Goal: Task Accomplishment & Management: Manage account settings

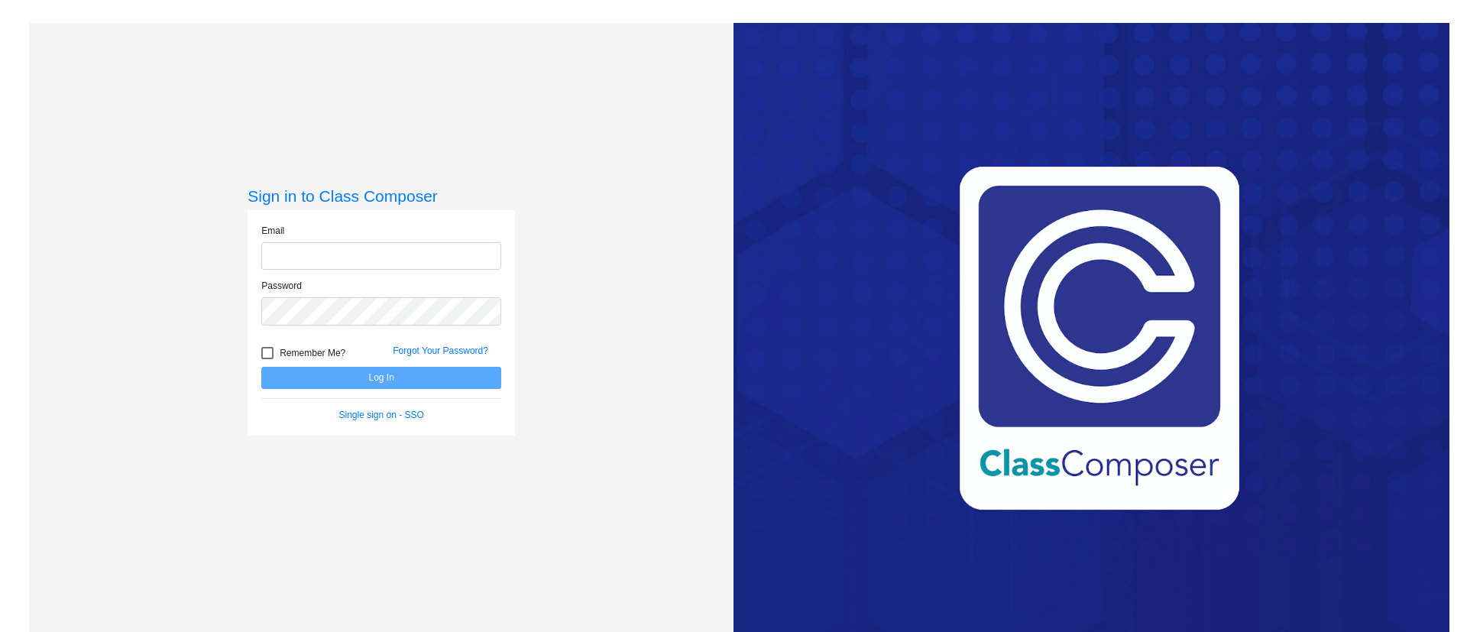
click at [284, 243] on input "email" at bounding box center [381, 256] width 240 height 28
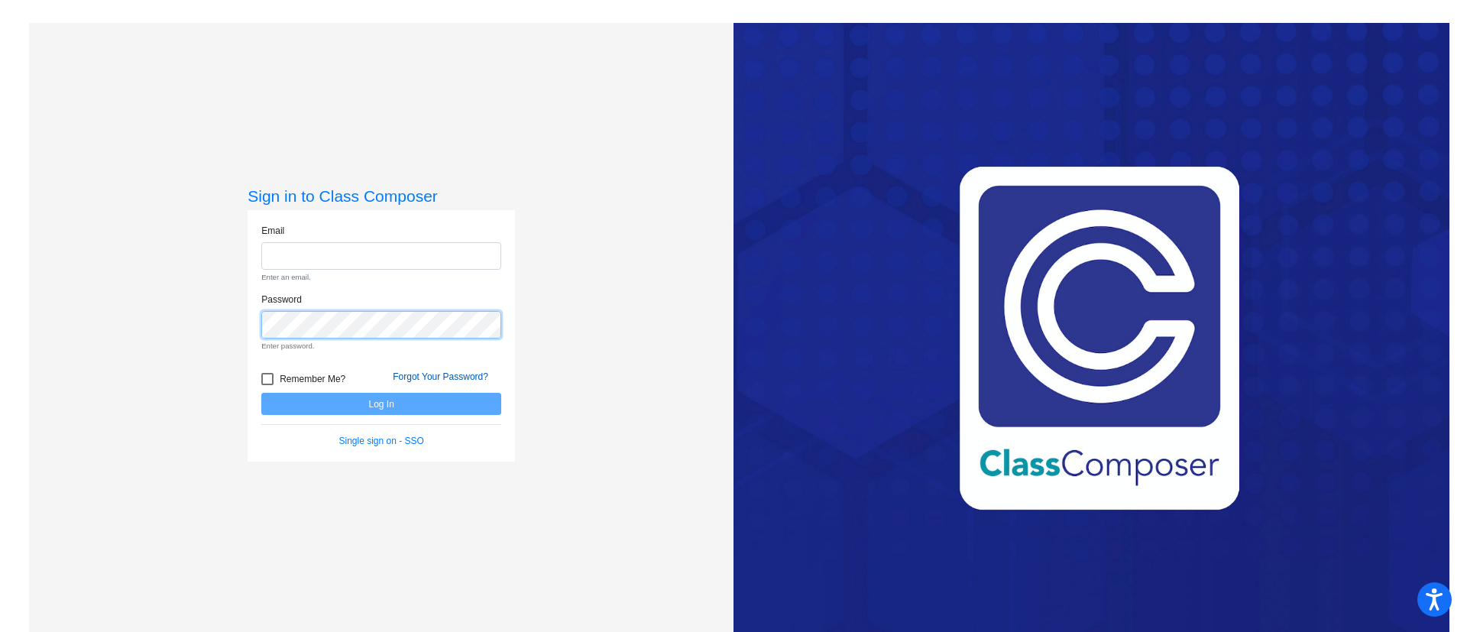
click at [440, 378] on form "Email Enter an email. Password Enter password. Remember Me? Forgot Your Passwor…" at bounding box center [381, 336] width 240 height 225
click at [393, 259] on input "email" at bounding box center [381, 256] width 240 height 28
type input "jopalewski@hart.k12.mi.us"
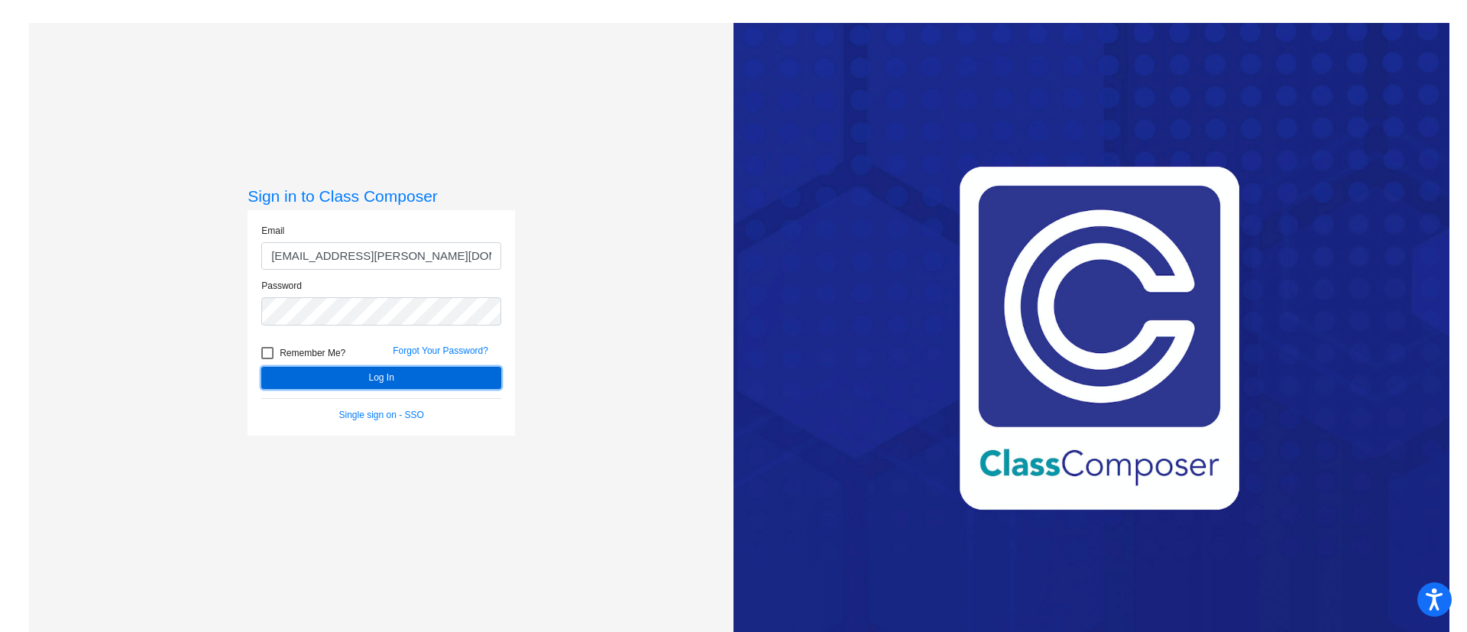
click at [422, 367] on button "Log In" at bounding box center [381, 378] width 240 height 22
